Goal: Task Accomplishment & Management: Complete application form

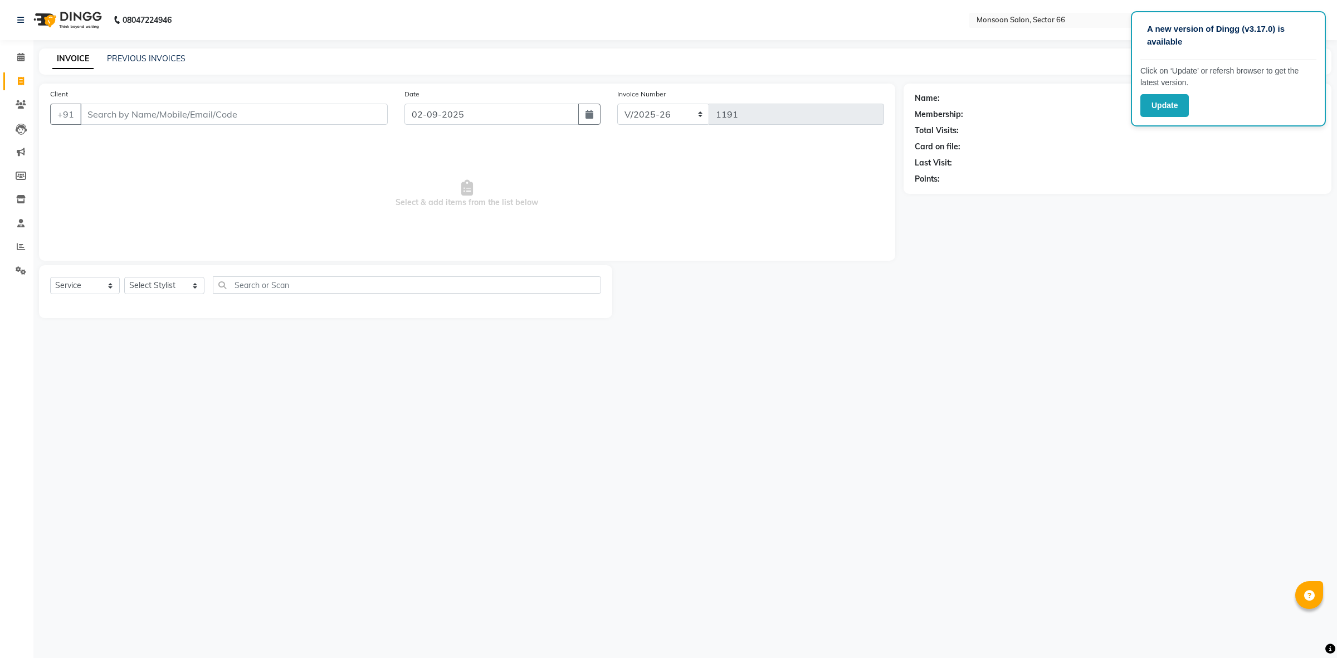
select select "3741"
select select "service"
click at [177, 111] on input "Client" at bounding box center [233, 114] width 307 height 21
type input "9811664846"
select select "1: Object"
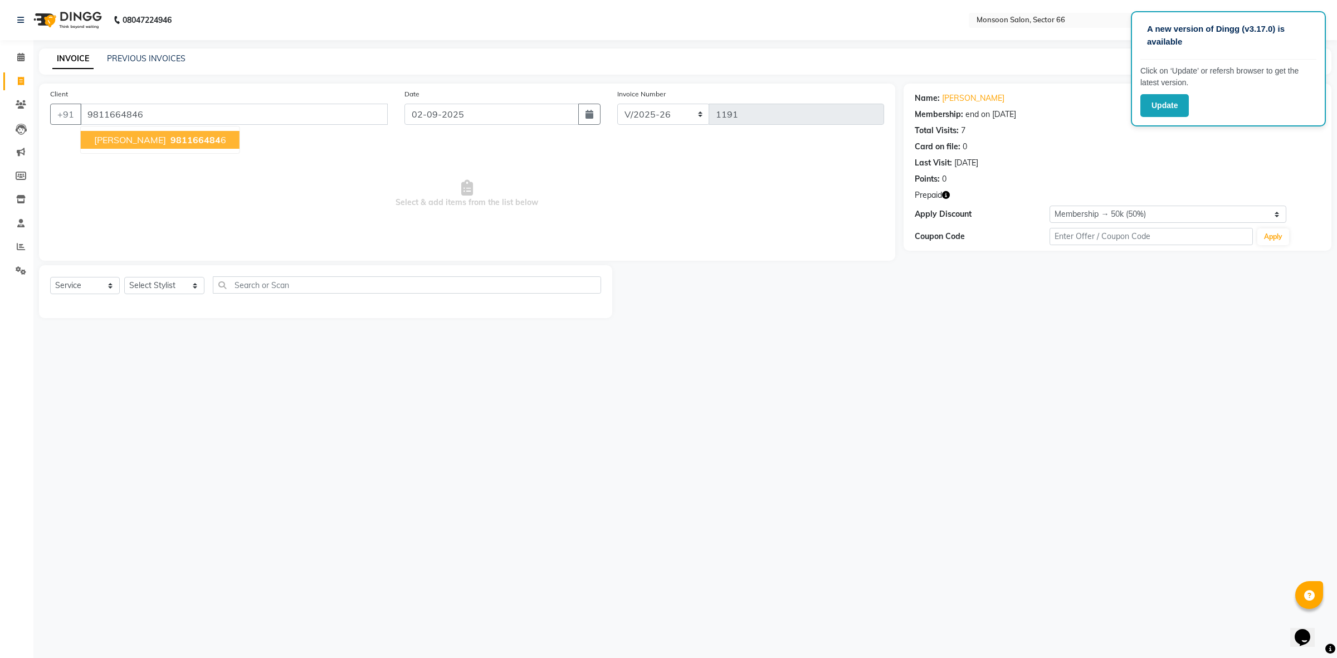
click at [184, 135] on span "981166484" at bounding box center [195, 139] width 50 height 11
select select "1: Object"
click at [945, 193] on icon "button" at bounding box center [946, 195] width 8 height 8
click at [151, 280] on select "Select Stylist [PERSON_NAME] ([DATE]) Ajit [PERSON_NAME] chitra [PERSON_NAME] k…" at bounding box center [164, 285] width 80 height 17
select select "17883"
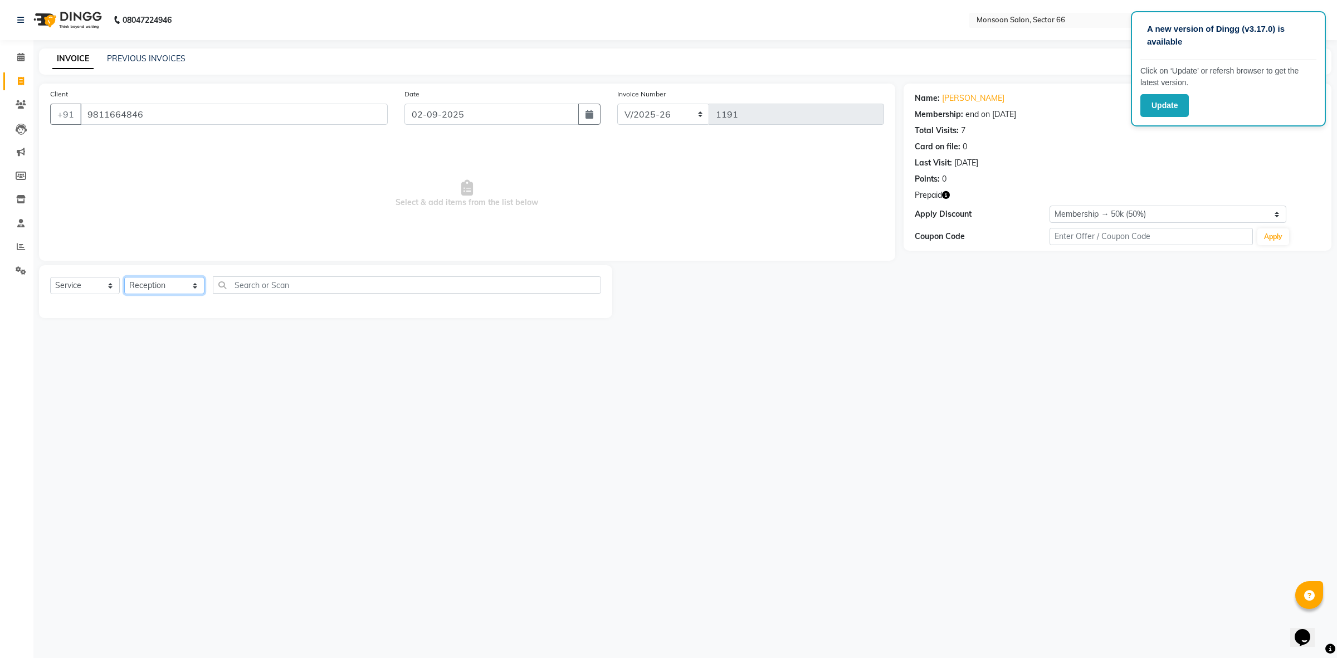
click at [124, 277] on select "Select Stylist [PERSON_NAME] ([DATE]) Ajit [PERSON_NAME] chitra [PERSON_NAME] k…" at bounding box center [164, 285] width 80 height 17
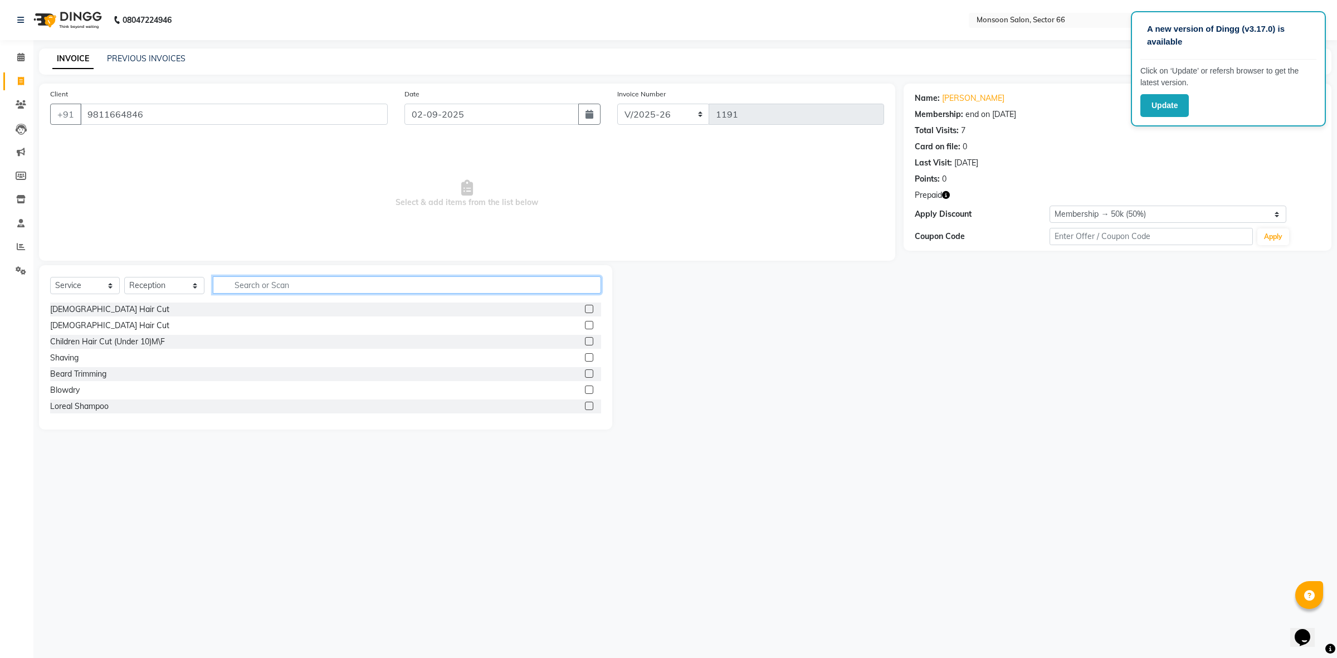
click at [257, 285] on input "text" at bounding box center [407, 284] width 388 height 17
type input "TOU"
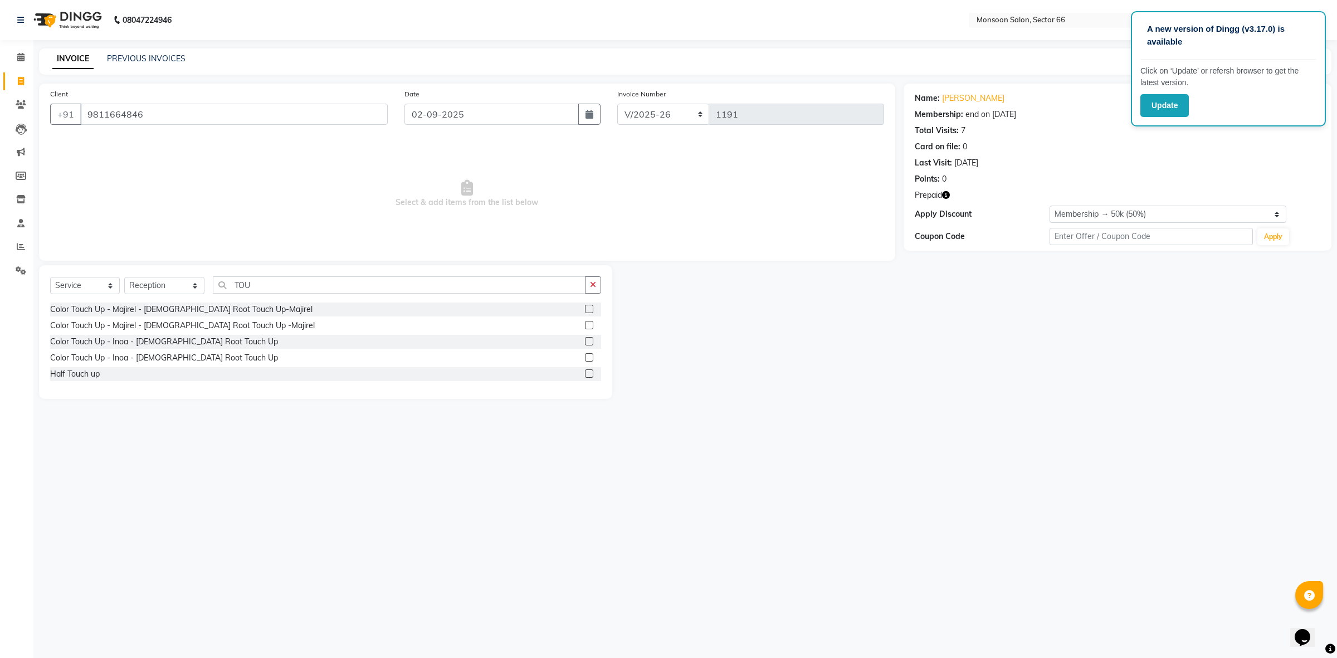
click at [589, 341] on label at bounding box center [589, 341] width 8 height 8
click at [589, 341] on input "checkbox" at bounding box center [588, 341] width 7 height 7
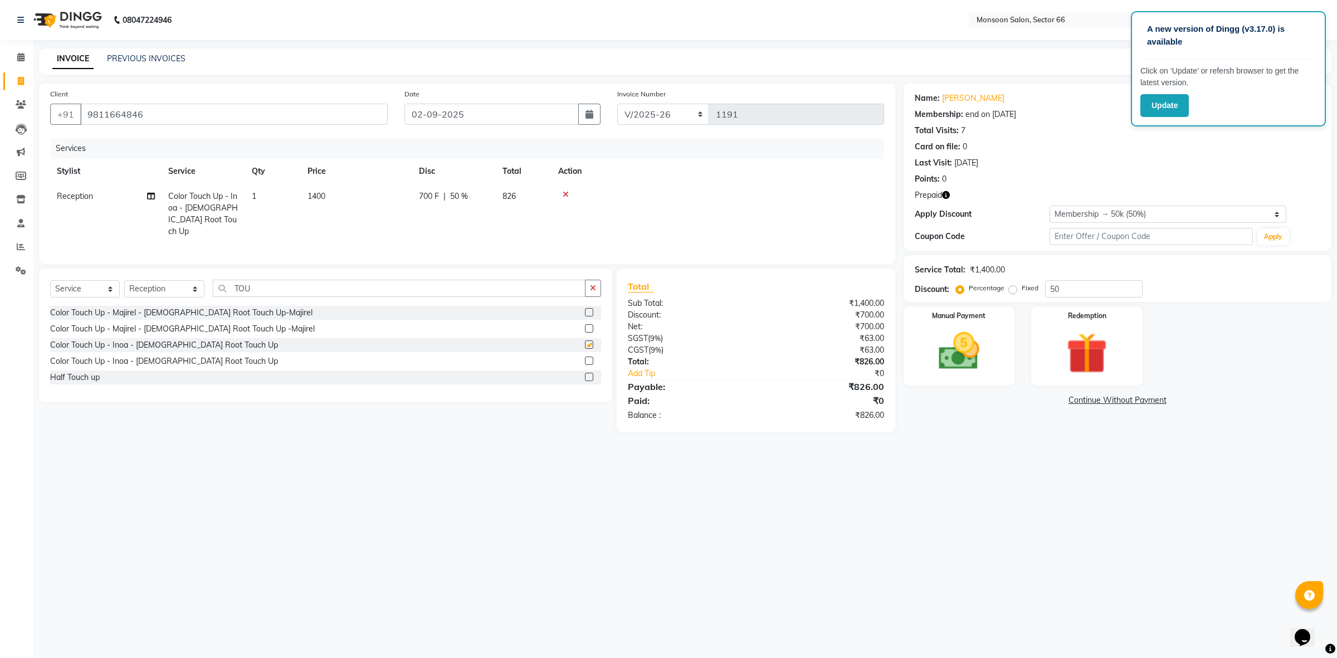
checkbox input "false"
click at [311, 197] on span "1400" at bounding box center [316, 196] width 18 height 10
select select "17883"
drag, startPoint x: 389, startPoint y: 201, endPoint x: 309, endPoint y: 201, distance: 79.6
click at [309, 201] on tr "[PERSON_NAME] ([DATE]) Ajit [PERSON_NAME] chitra [PERSON_NAME] kajal kunal [PER…" at bounding box center [467, 213] width 834 height 59
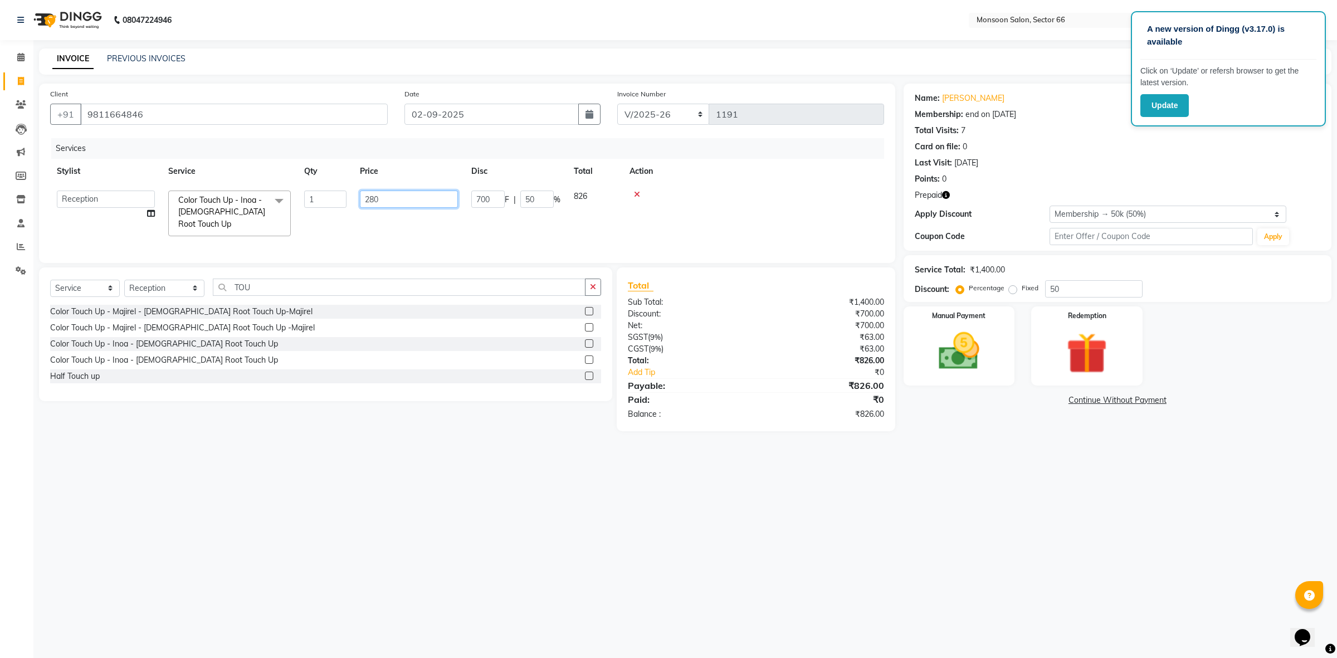
type input "2800"
click at [293, 423] on div "Select Service Product Membership Package Voucher Prepaid Gift Card Select Styl…" at bounding box center [321, 349] width 581 height 164
click at [277, 292] on input "TOU" at bounding box center [399, 288] width 373 height 17
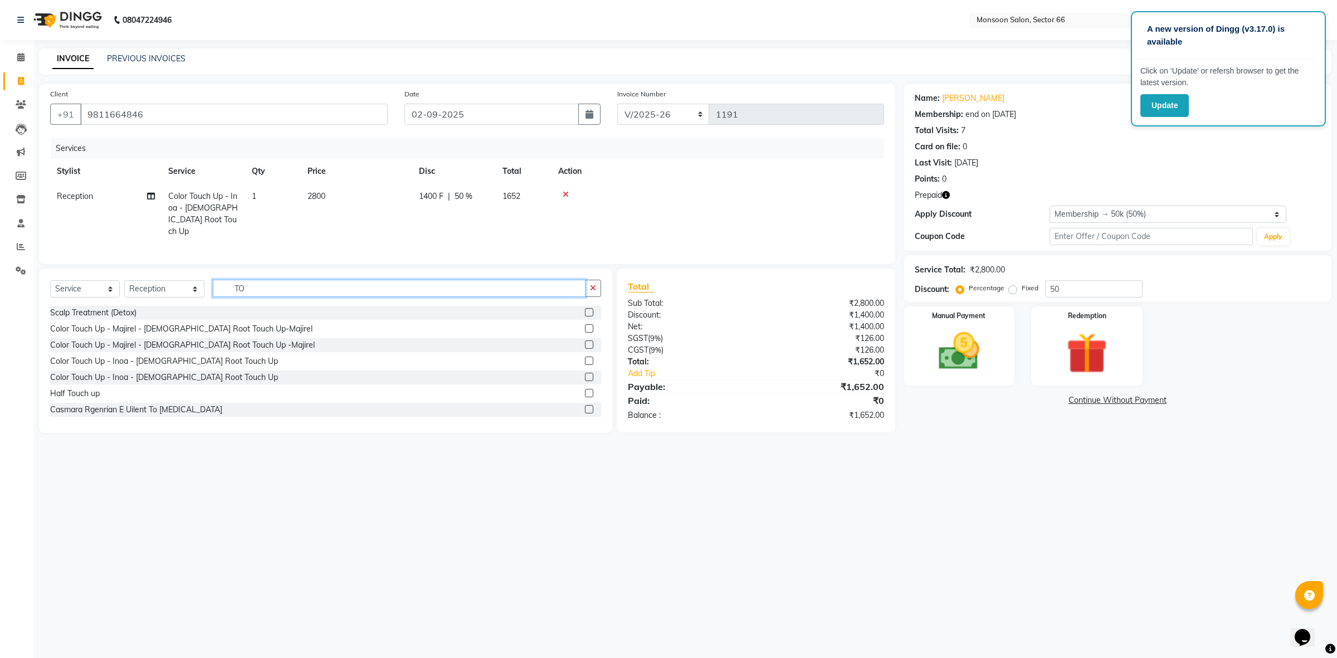
type input "T"
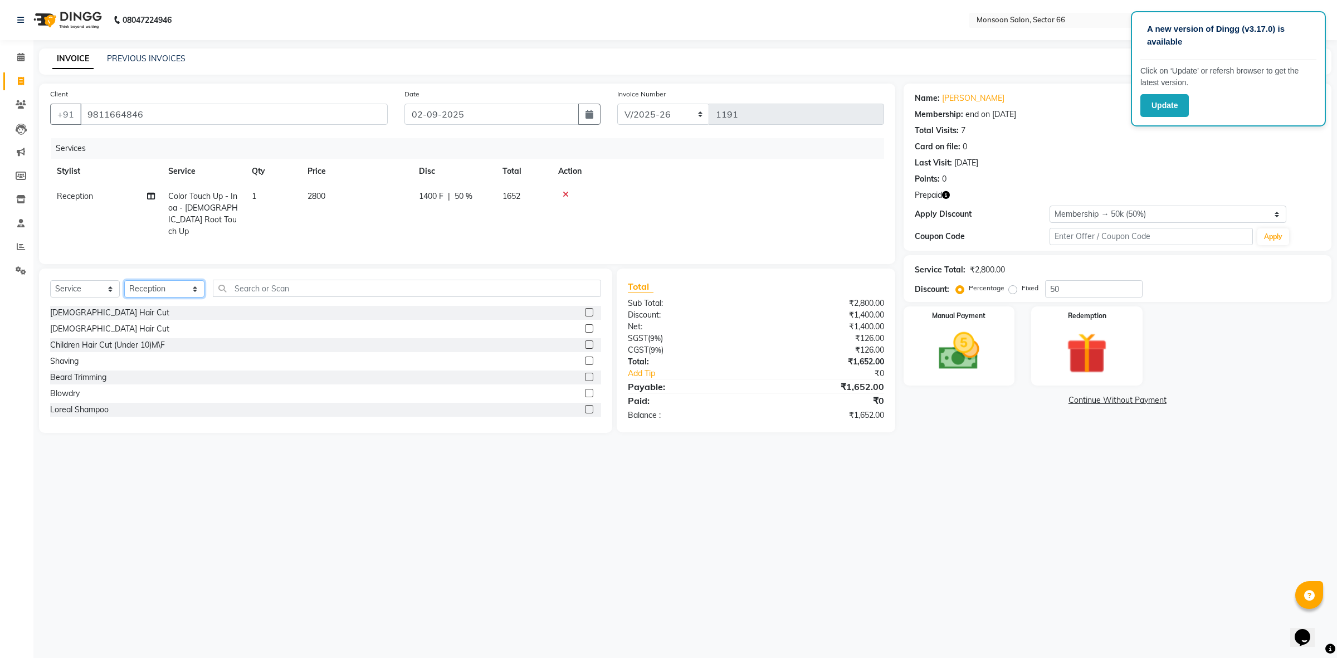
click at [170, 284] on select "Select Stylist [PERSON_NAME] ([DATE]) Ajit [PERSON_NAME] chitra [PERSON_NAME] k…" at bounding box center [164, 288] width 80 height 17
select select "63389"
click at [124, 280] on select "Select Stylist [PERSON_NAME] ([DATE]) Ajit [PERSON_NAME] chitra [PERSON_NAME] k…" at bounding box center [164, 288] width 80 height 17
click at [246, 286] on input "text" at bounding box center [407, 288] width 388 height 17
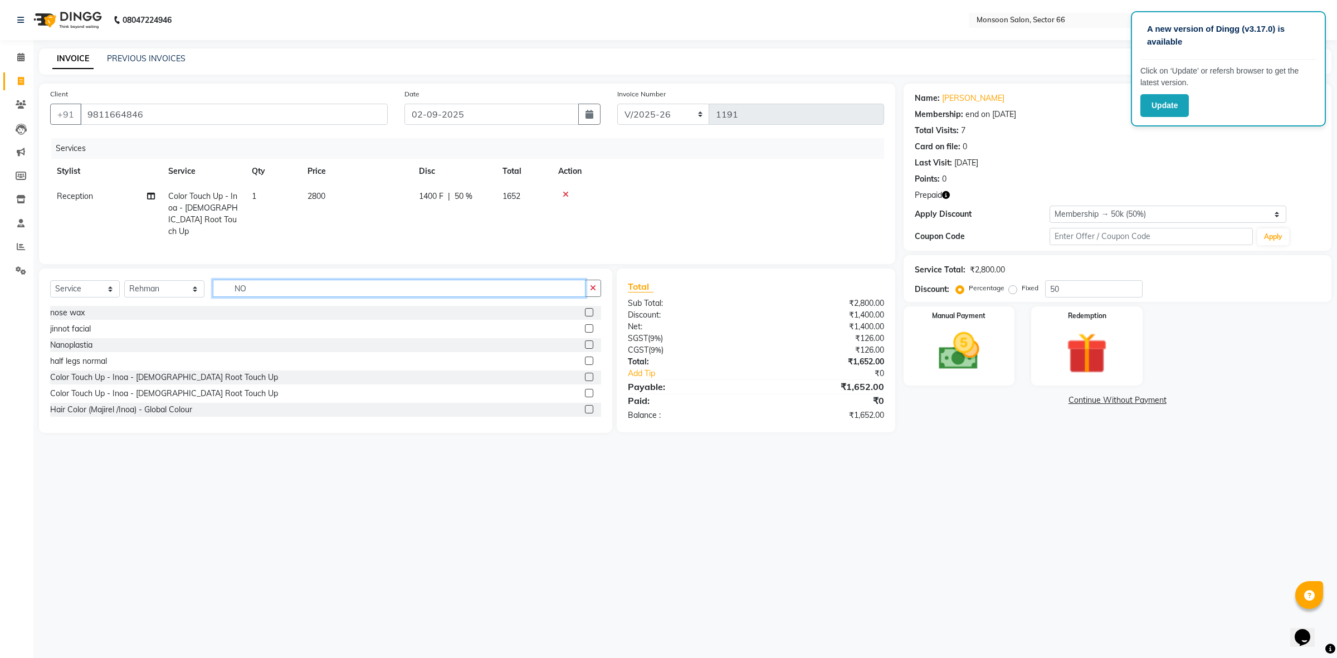
type input "N"
type input "PE"
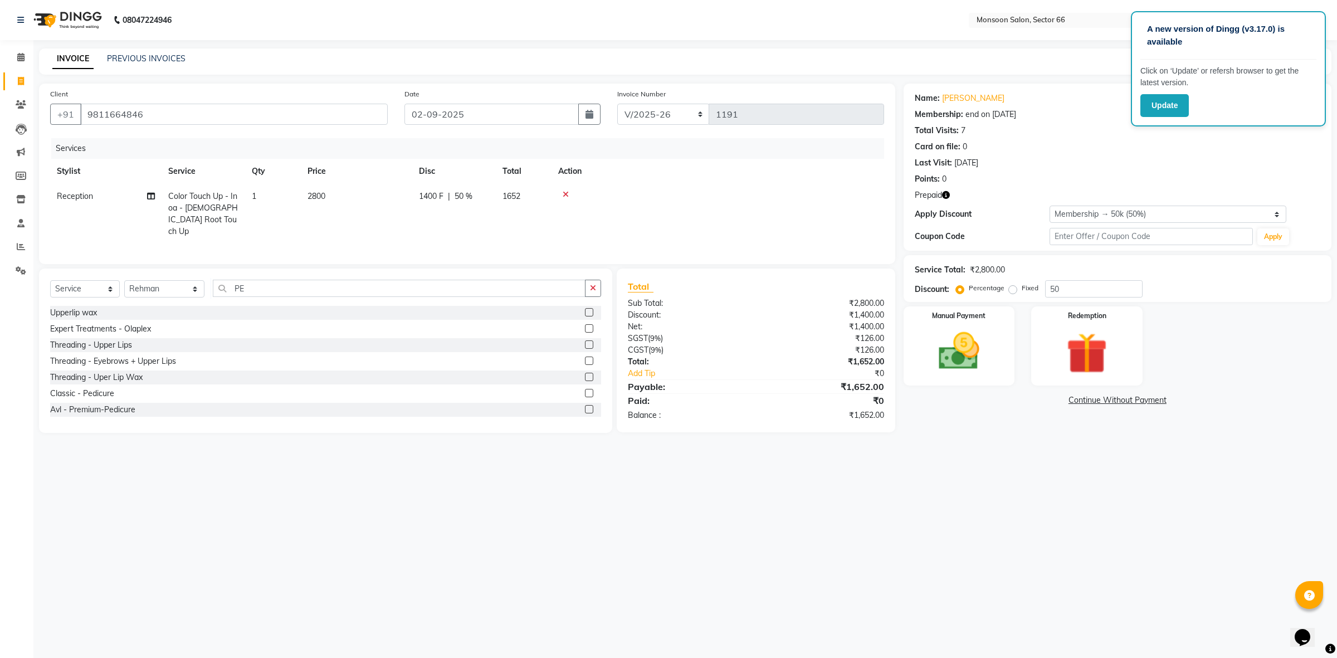
click at [585, 393] on label at bounding box center [589, 393] width 8 height 8
click at [585, 393] on input "checkbox" at bounding box center [588, 393] width 7 height 7
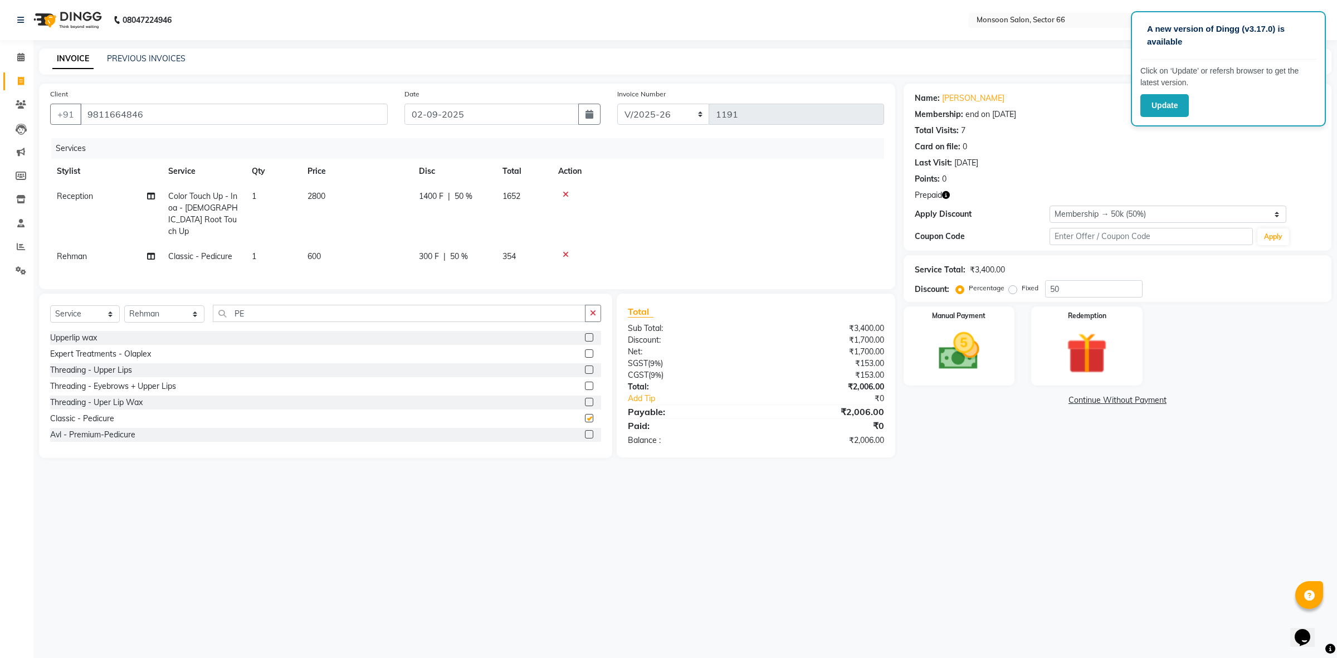
checkbox input "false"
click at [238, 312] on input "PE" at bounding box center [399, 313] width 373 height 17
type input "P"
type input "NAI"
click at [574, 350] on div "Nail paint" at bounding box center [325, 354] width 551 height 14
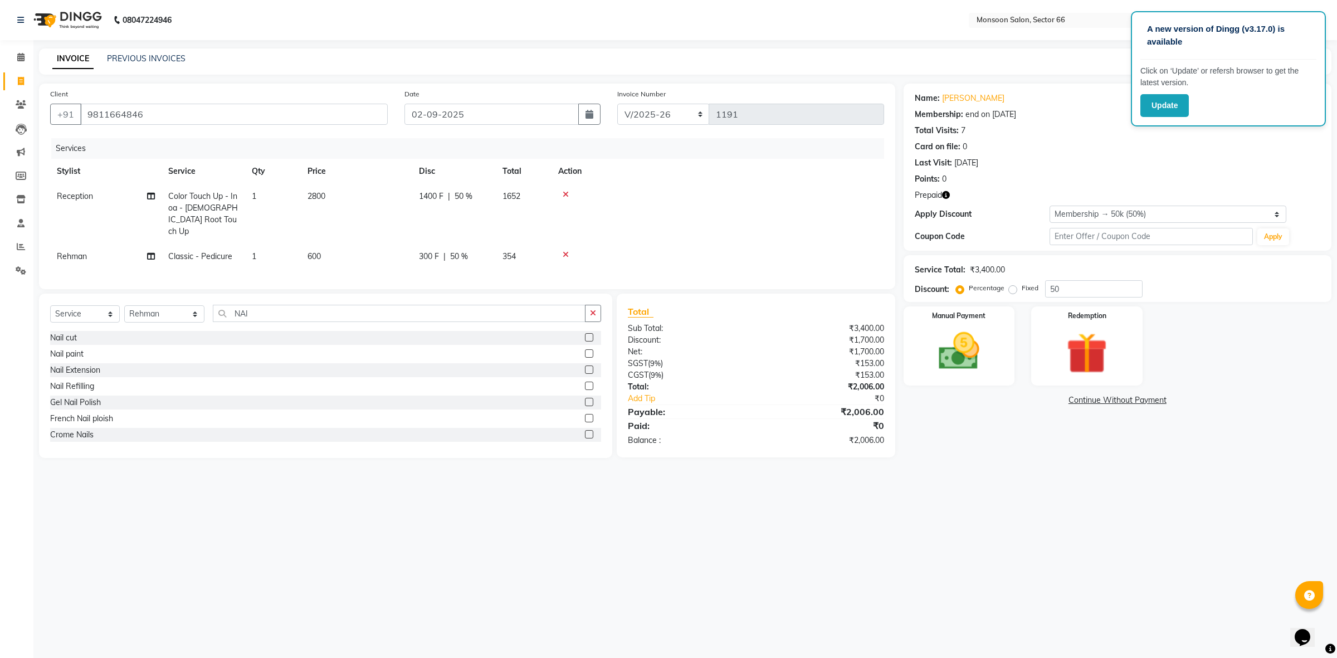
click at [585, 349] on label at bounding box center [589, 353] width 8 height 8
click at [585, 350] on input "checkbox" at bounding box center [588, 353] width 7 height 7
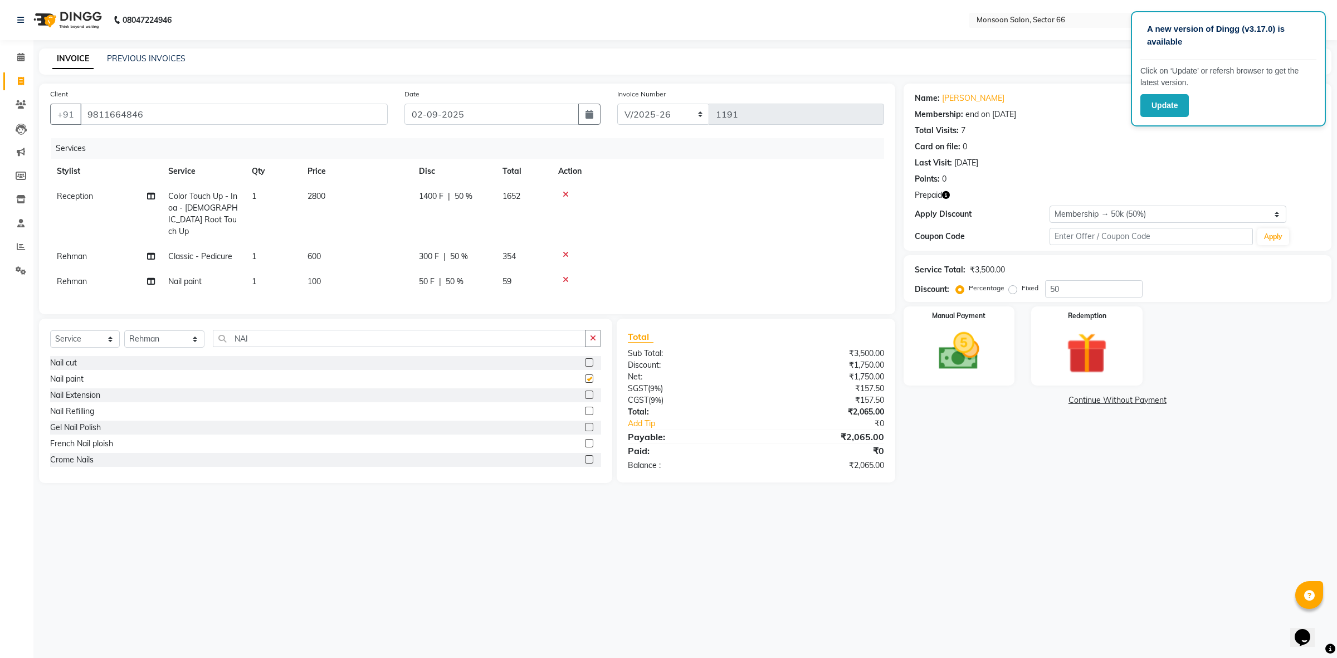
checkbox input "false"
click at [80, 251] on span "Rehman" at bounding box center [72, 256] width 30 height 10
select select "63389"
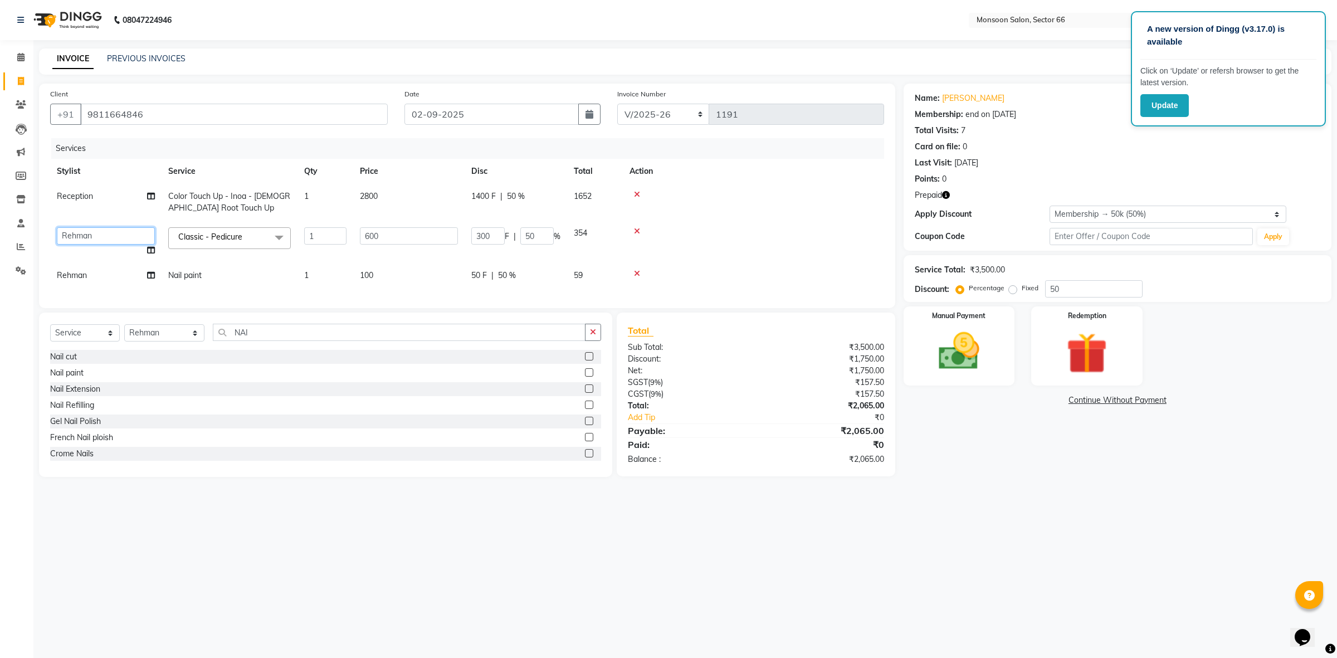
click at [145, 231] on select "[PERSON_NAME] ([DATE]) [PERSON_NAME] [PERSON_NAME] chitra [PERSON_NAME] kajal k…" at bounding box center [106, 235] width 98 height 17
select select "80636"
click at [107, 271] on td "Rehman" at bounding box center [105, 275] width 111 height 25
select select "63389"
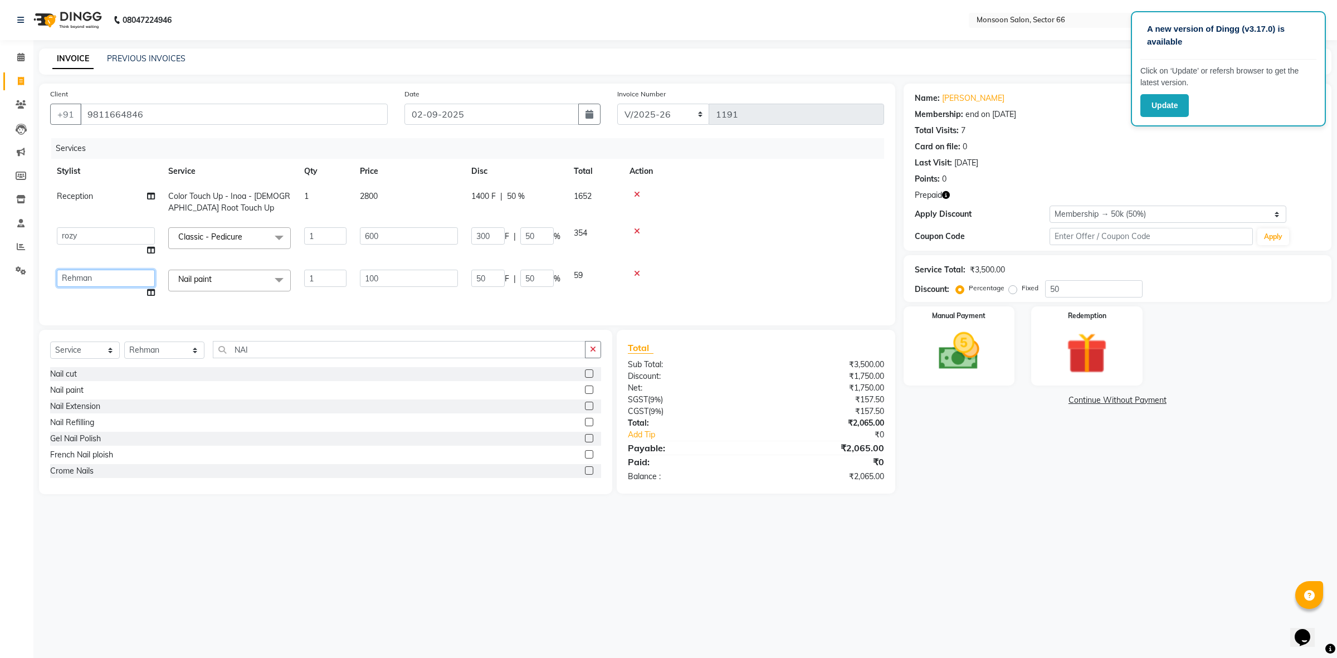
click at [128, 280] on select "[PERSON_NAME] ([DATE]) [PERSON_NAME] [PERSON_NAME] chitra [PERSON_NAME] kajal k…" at bounding box center [106, 278] width 98 height 17
select select "80636"
click at [156, 359] on select "Select Stylist [PERSON_NAME] ([DATE]) Ajit [PERSON_NAME] chitra [PERSON_NAME] k…" at bounding box center [164, 349] width 80 height 17
select select "46036"
click at [124, 351] on select "Select Stylist [PERSON_NAME] ([DATE]) Ajit [PERSON_NAME] chitra [PERSON_NAME] k…" at bounding box center [164, 349] width 80 height 17
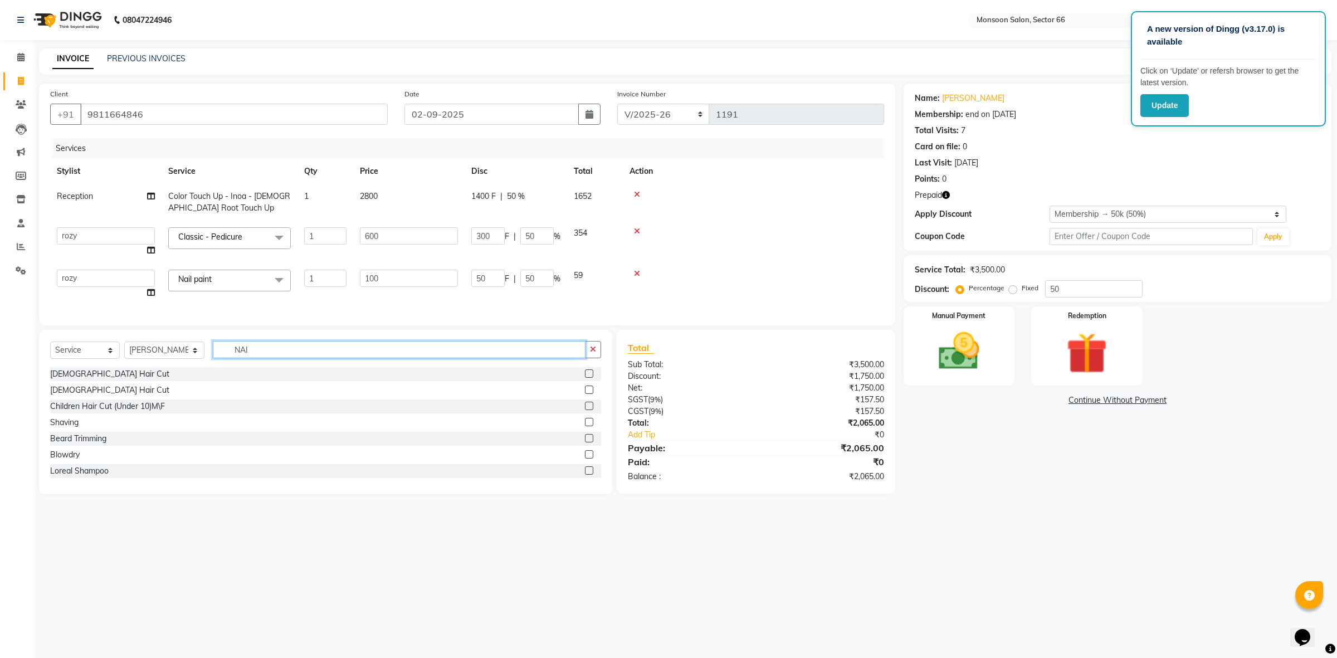
click at [257, 358] on input "NAI" at bounding box center [399, 349] width 373 height 17
type input "N"
type input "HAI"
drag, startPoint x: 575, startPoint y: 399, endPoint x: 449, endPoint y: 379, distance: 126.8
click at [585, 394] on label at bounding box center [589, 389] width 8 height 8
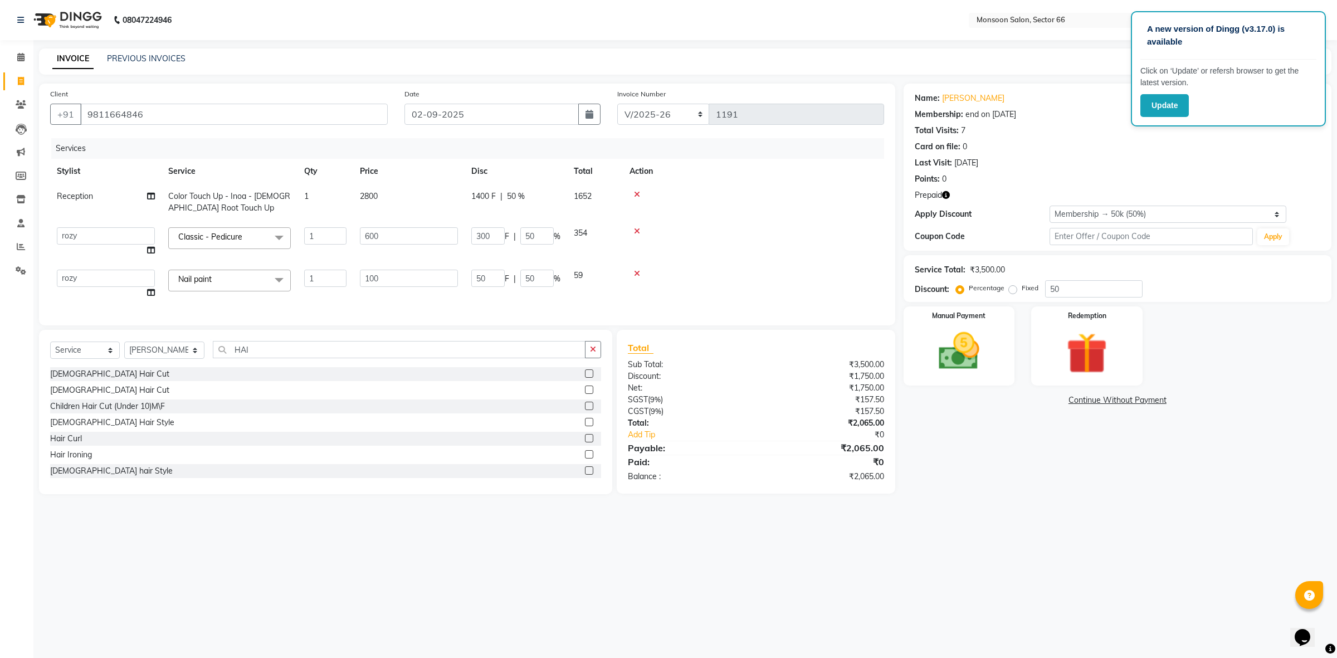
click at [585, 394] on input "checkbox" at bounding box center [588, 390] width 7 height 7
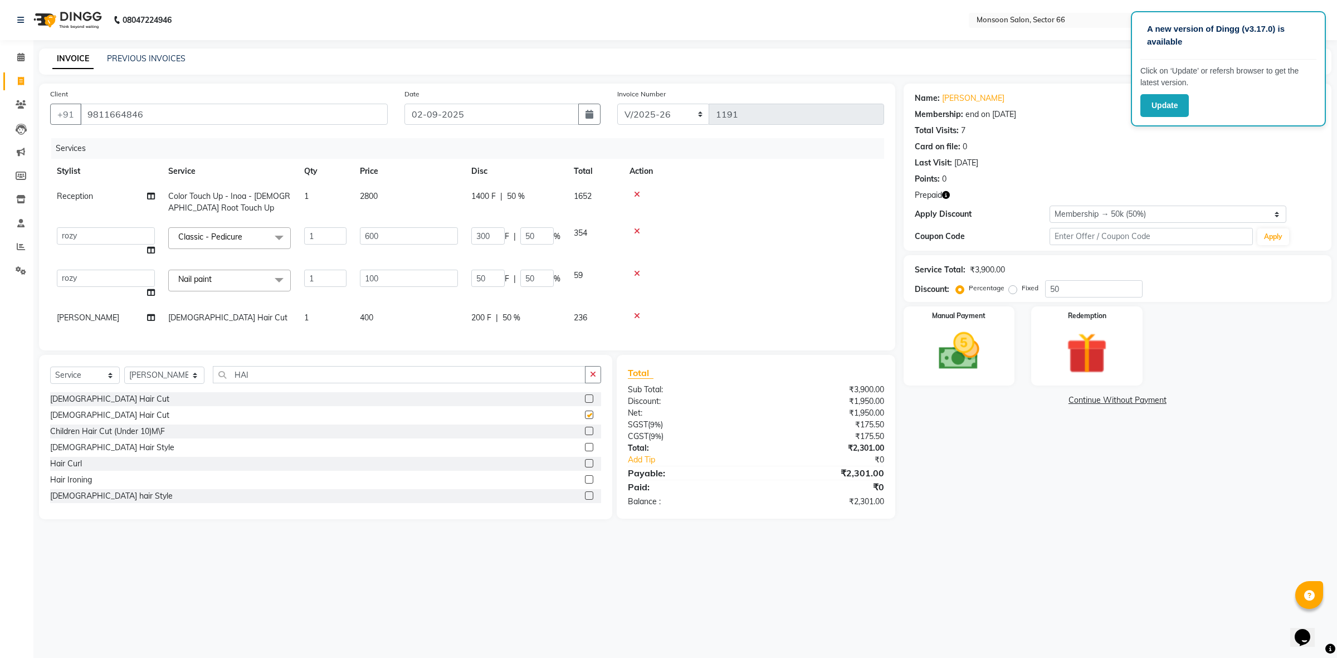
checkbox input "false"
click at [286, 376] on input "HAI" at bounding box center [399, 374] width 373 height 17
type input "H"
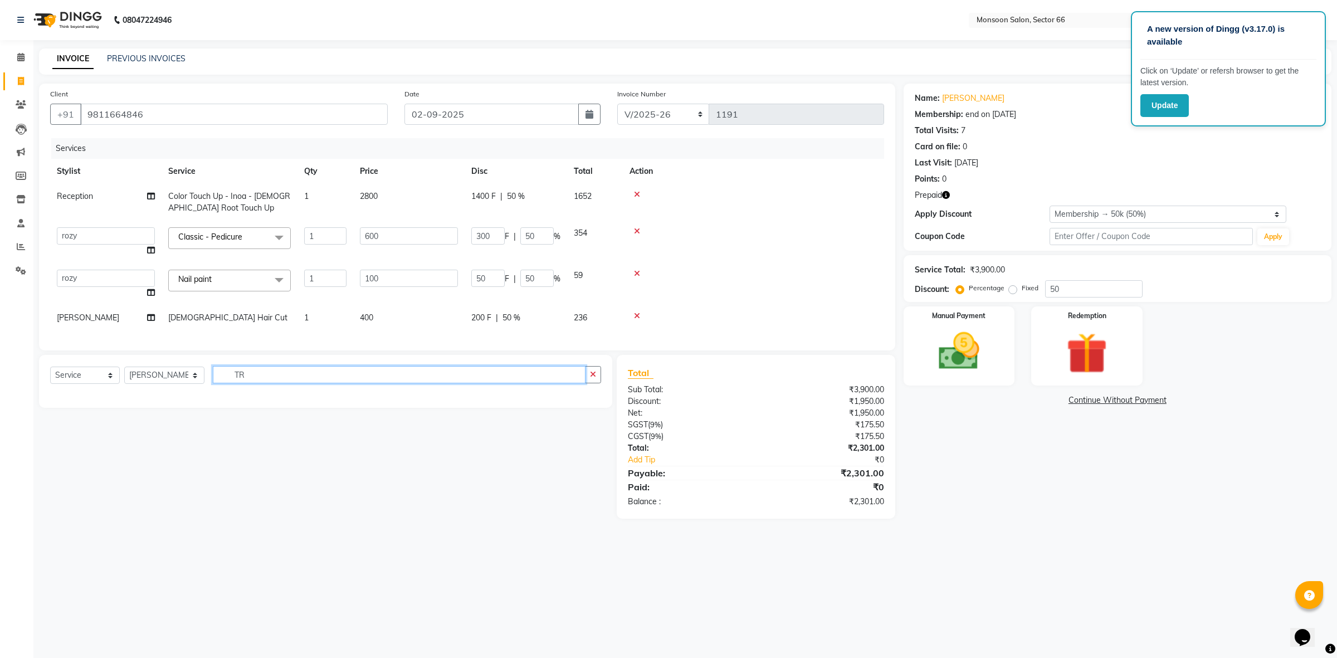
type input "T"
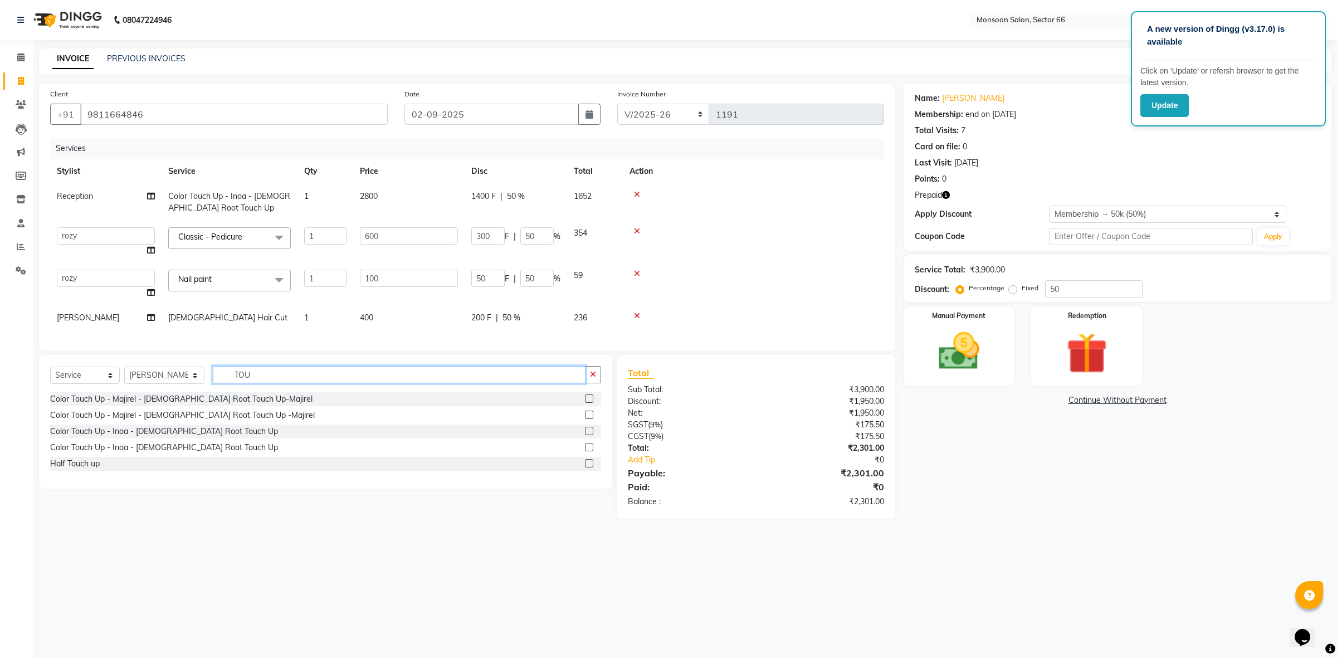
type input "TOU"
click at [588, 451] on label at bounding box center [589, 447] width 8 height 8
click at [588, 451] on input "checkbox" at bounding box center [588, 447] width 7 height 7
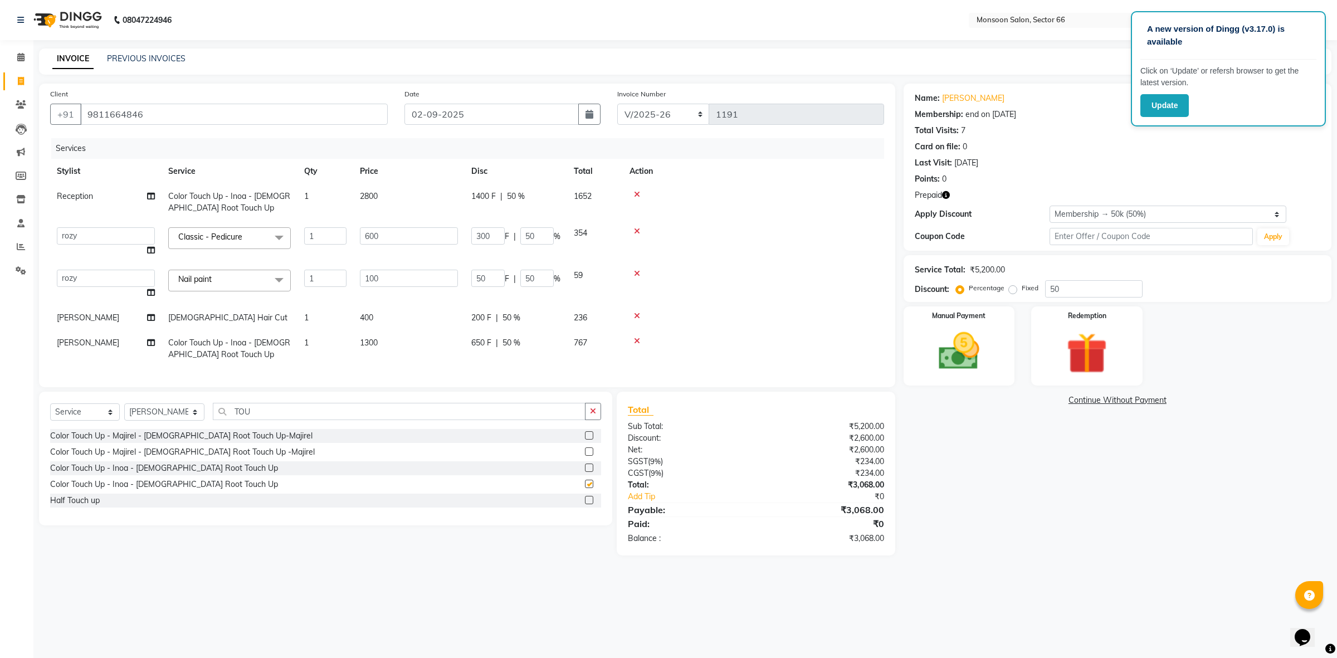
checkbox input "false"
click at [1065, 329] on img at bounding box center [1086, 353] width 69 height 53
click at [995, 403] on span "Prepaid 1" at bounding box center [1002, 401] width 36 height 13
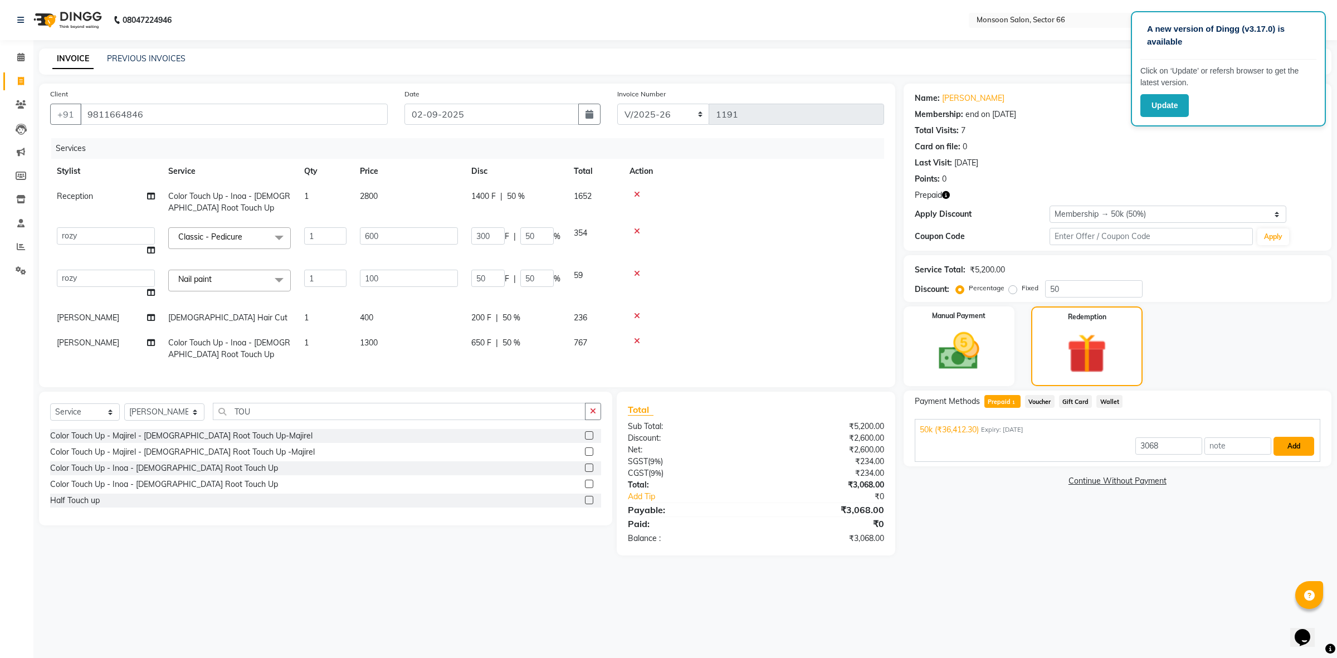
click at [1283, 448] on button "Add" at bounding box center [1293, 446] width 41 height 19
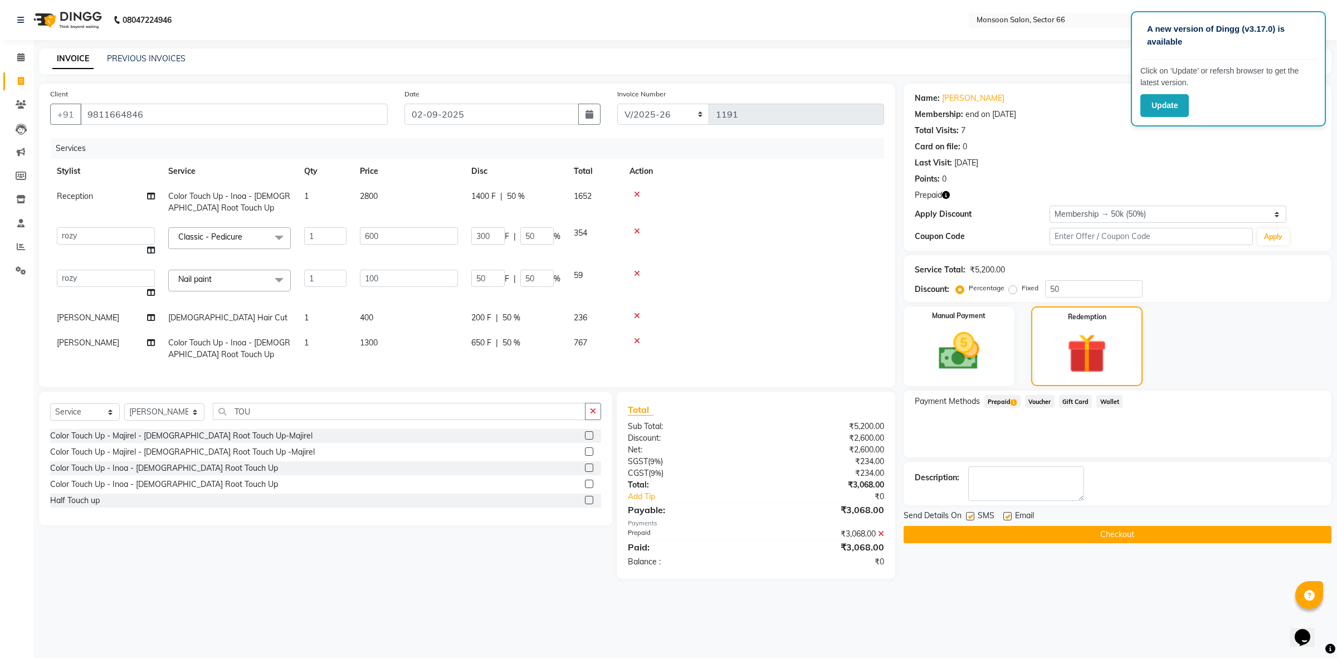
click at [1114, 533] on button "Checkout" at bounding box center [1117, 534] width 428 height 17
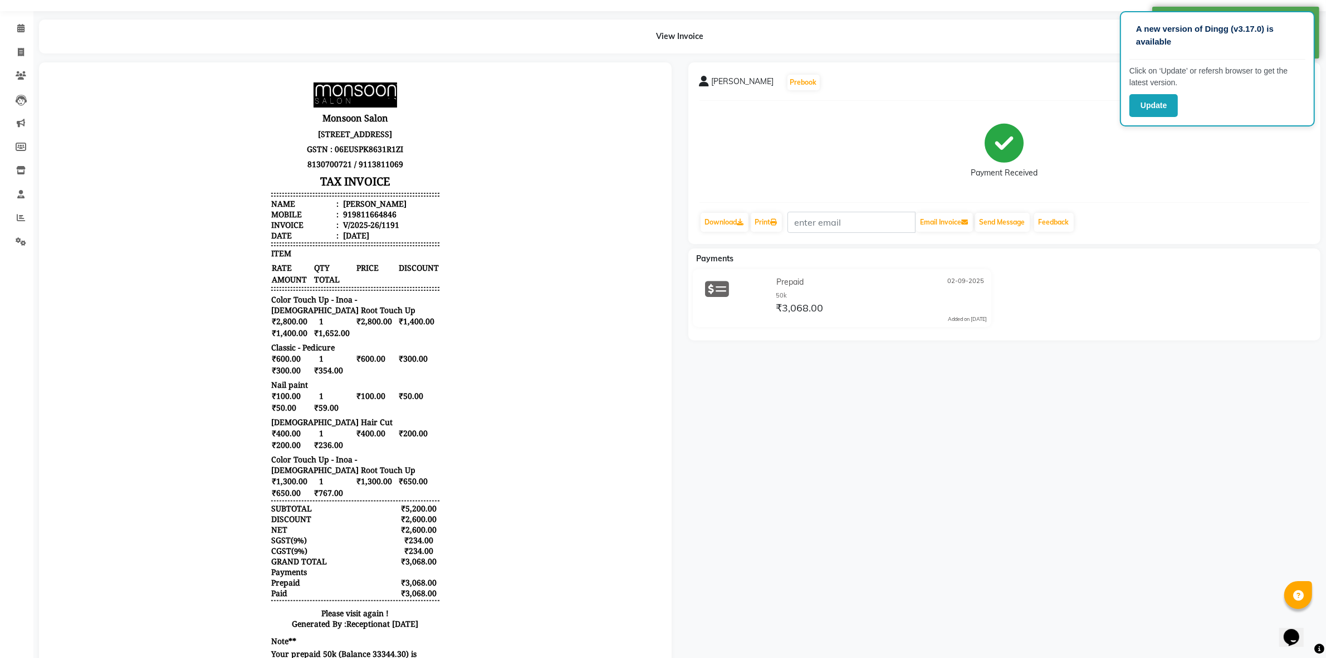
scroll to position [81, 0]
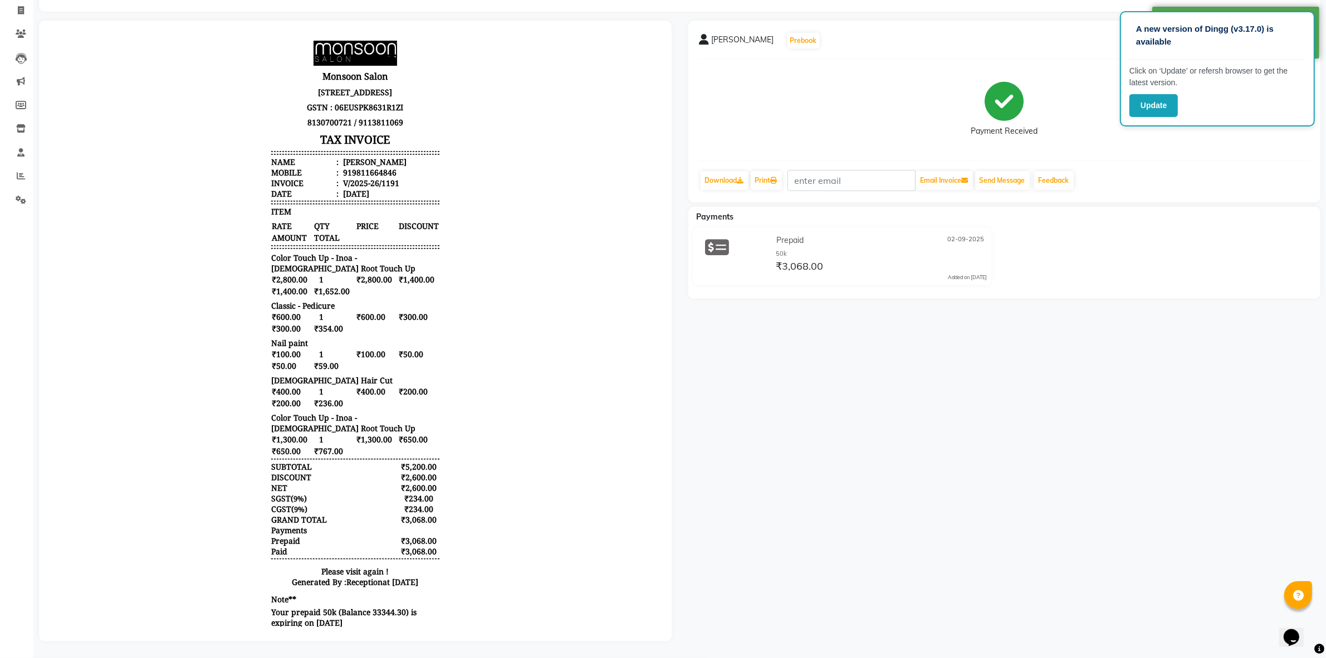
drag, startPoint x: 348, startPoint y: 170, endPoint x: 410, endPoint y: 175, distance: 62.0
click at [410, 167] on li "Name : [PERSON_NAME]" at bounding box center [355, 162] width 168 height 11
copy div "[PERSON_NAME]"
click at [510, 219] on body "Monsoon Salon [STREET_ADDRESS] GSTN : 06EUSPK8631R1ZI 8130700721 / 9113811069 T…" at bounding box center [355, 335] width 602 height 598
drag, startPoint x: 340, startPoint y: 182, endPoint x: 413, endPoint y: 176, distance: 73.7
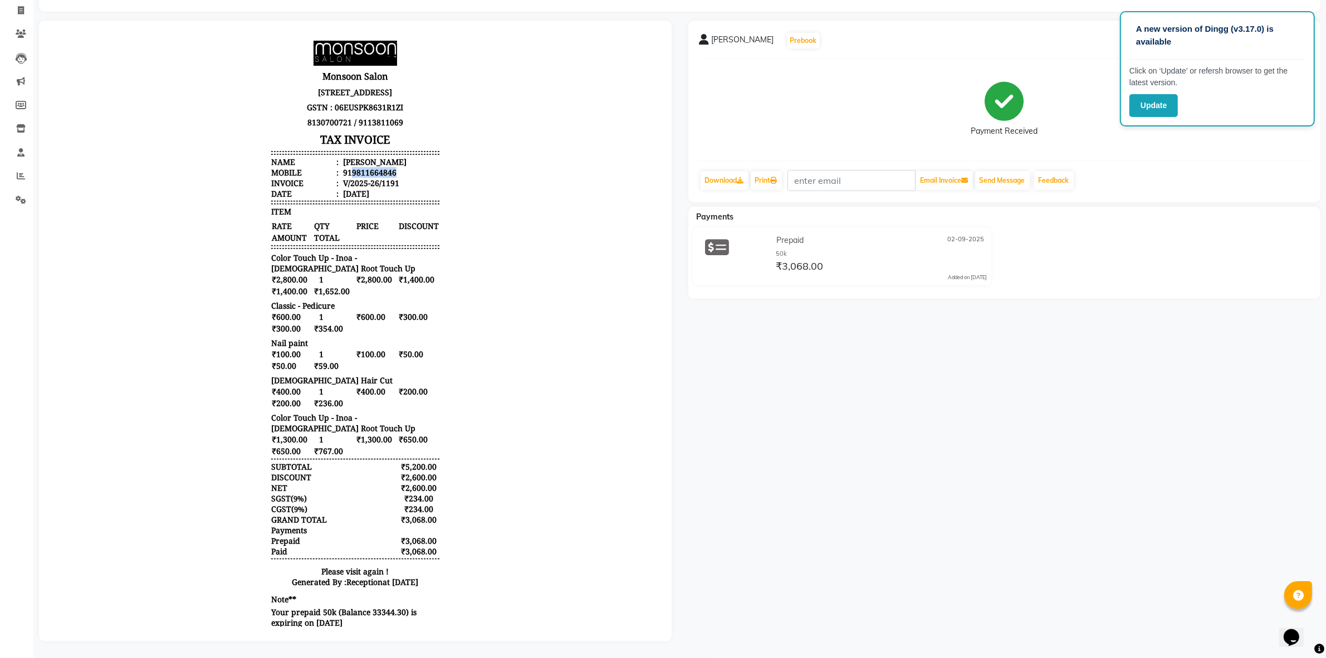
click at [413, 176] on ul "Name : [PERSON_NAME] Mobile : 919811664846 Invoice : V/2025-26/1191 Date : [DAT…" at bounding box center [355, 178] width 168 height 42
copy ul "Mobile : 91"
click at [581, 396] on body "Monsoon Salon [STREET_ADDRESS] GSTN : 06EUSPK8631R1ZI 8130700721 / 9113811069 T…" at bounding box center [355, 335] width 602 height 598
drag, startPoint x: 340, startPoint y: 180, endPoint x: 434, endPoint y: 174, distance: 94.9
click at [434, 174] on body "Monsoon Salon [STREET_ADDRESS] GSTN : 06EUSPK8631R1ZI 8130700721 / 9113811069 T…" at bounding box center [355, 335] width 602 height 598
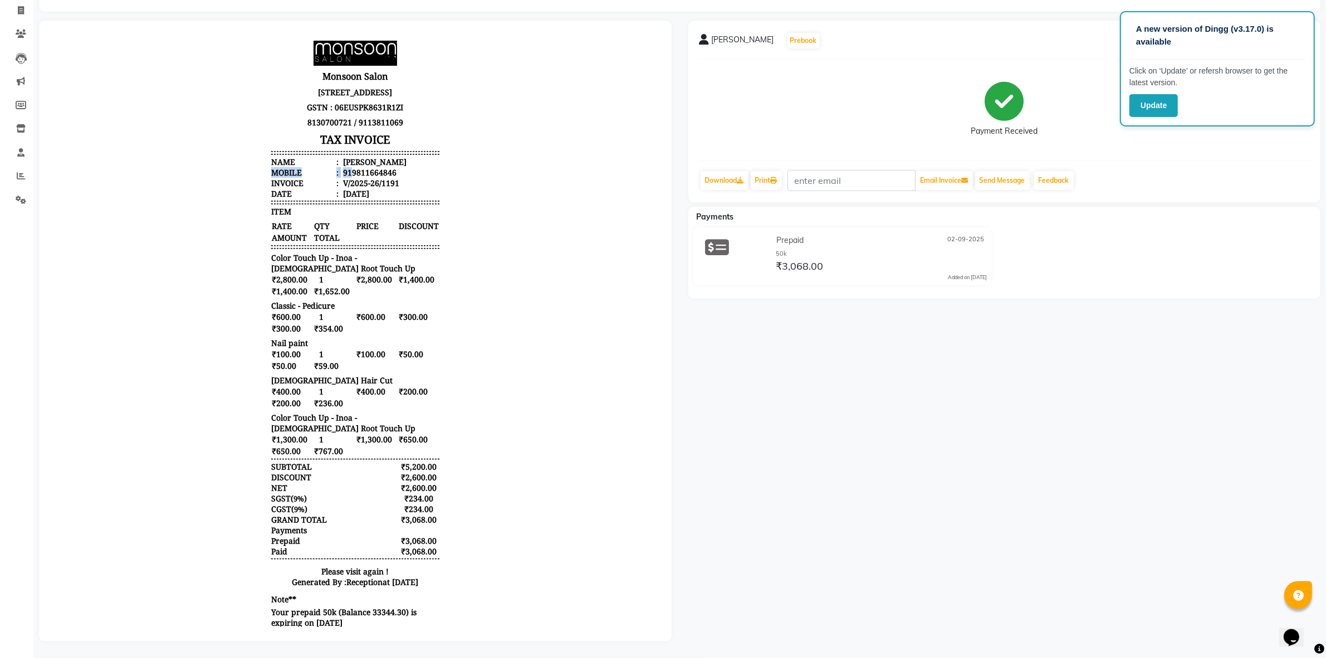
copy ul "Mobile : 91"
drag, startPoint x: 669, startPoint y: 540, endPoint x: 666, endPoint y: 519, distance: 21.5
click at [666, 531] on div at bounding box center [355, 331] width 633 height 620
drag, startPoint x: 666, startPoint y: 519, endPoint x: 658, endPoint y: 491, distance: 28.9
click at [661, 498] on div at bounding box center [355, 331] width 633 height 620
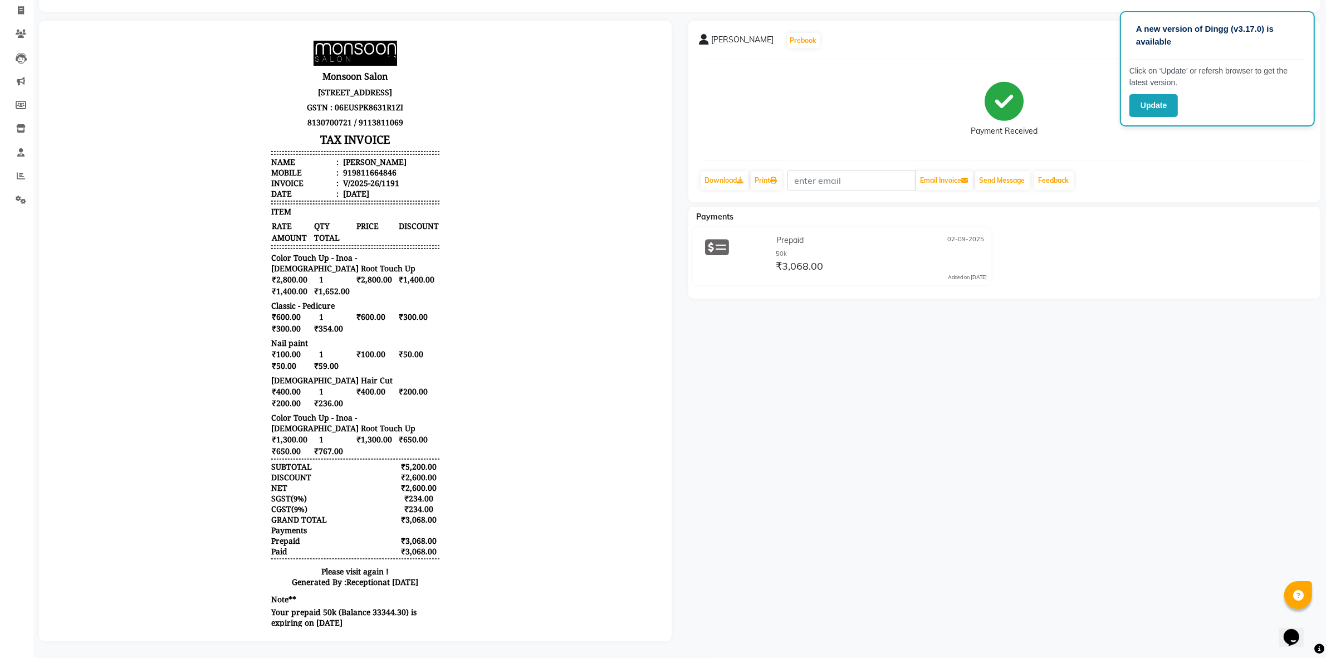
click at [523, 160] on body "Monsoon Salon [STREET_ADDRESS] GSTN : 06EUSPK8631R1ZI 8130700721 / 9113811069 T…" at bounding box center [355, 335] width 602 height 598
drag, startPoint x: 340, startPoint y: 182, endPoint x: 419, endPoint y: 180, distance: 79.1
click at [419, 178] on li "Mobile : 919811664846" at bounding box center [355, 172] width 168 height 11
copy div "9811664846"
